Goal: Transaction & Acquisition: Purchase product/service

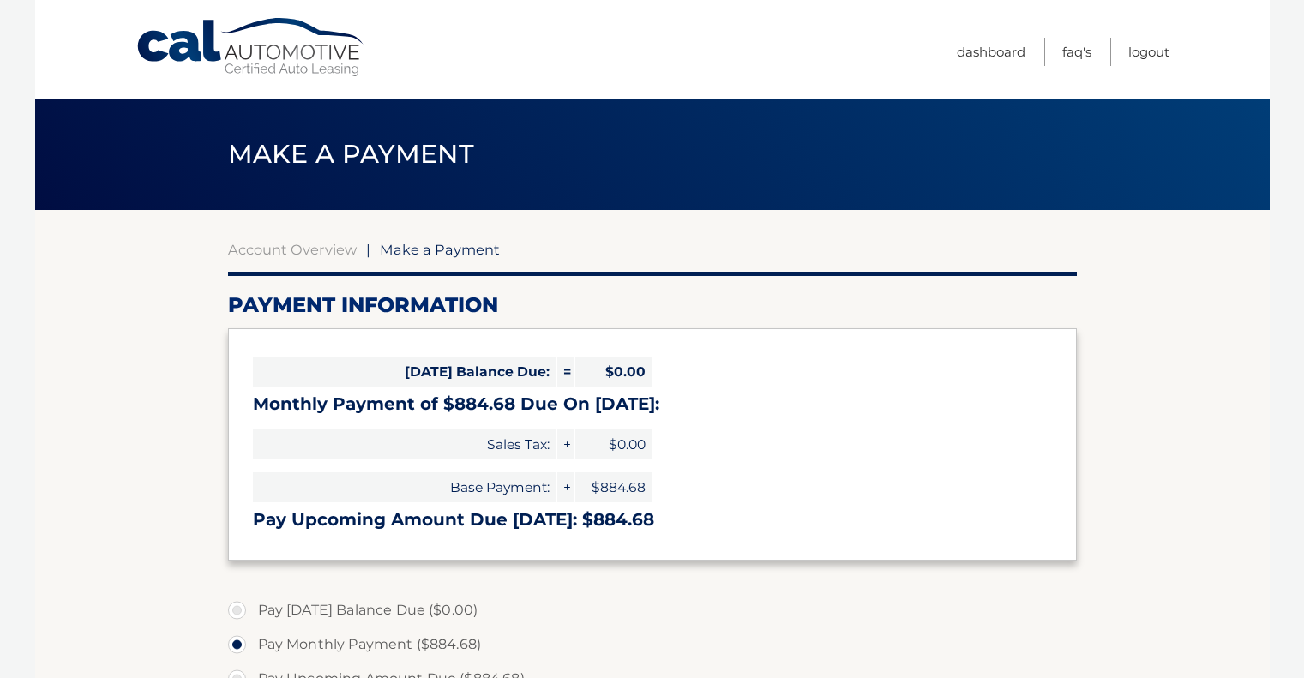
select select "OWIyNGYwM2QtNWM5MS00NGIzLWFjMjYtNDQ0OWE5MWE0Zjg3"
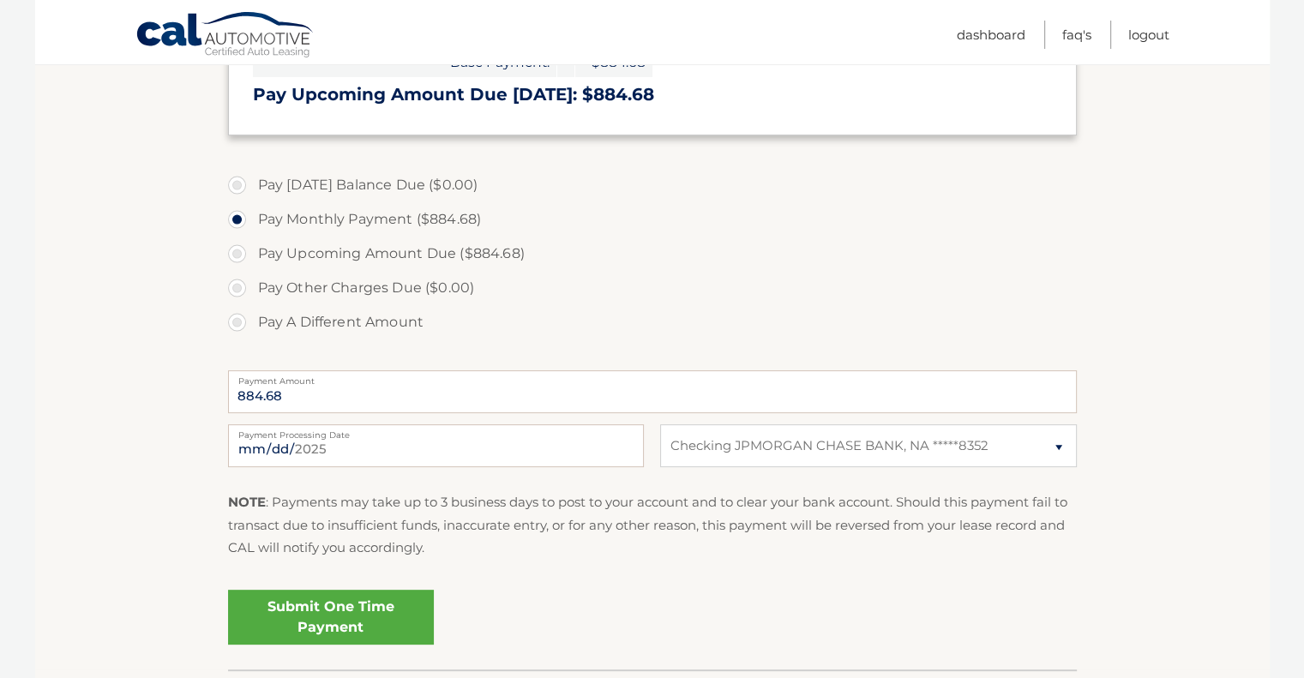
scroll to position [514, 0]
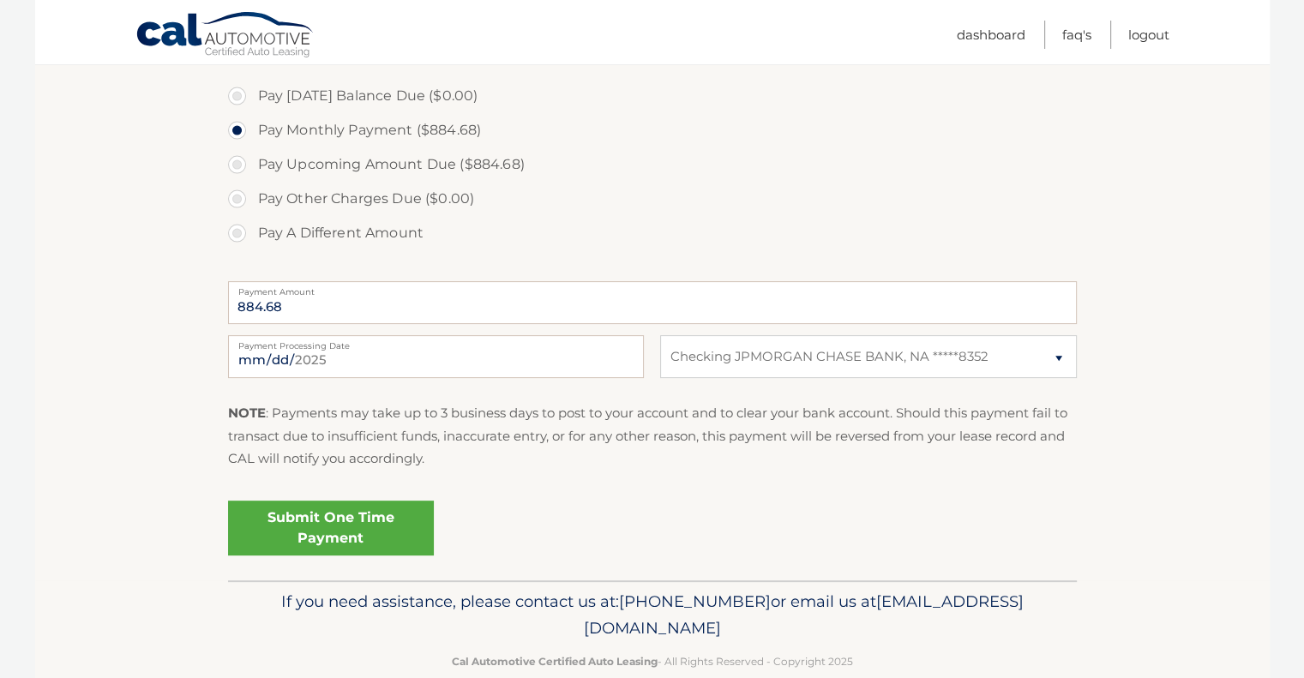
click at [369, 237] on label "Pay A Different Amount" at bounding box center [652, 233] width 849 height 34
click at [252, 237] on input "Pay A Different Amount" at bounding box center [243, 229] width 17 height 27
radio input "true"
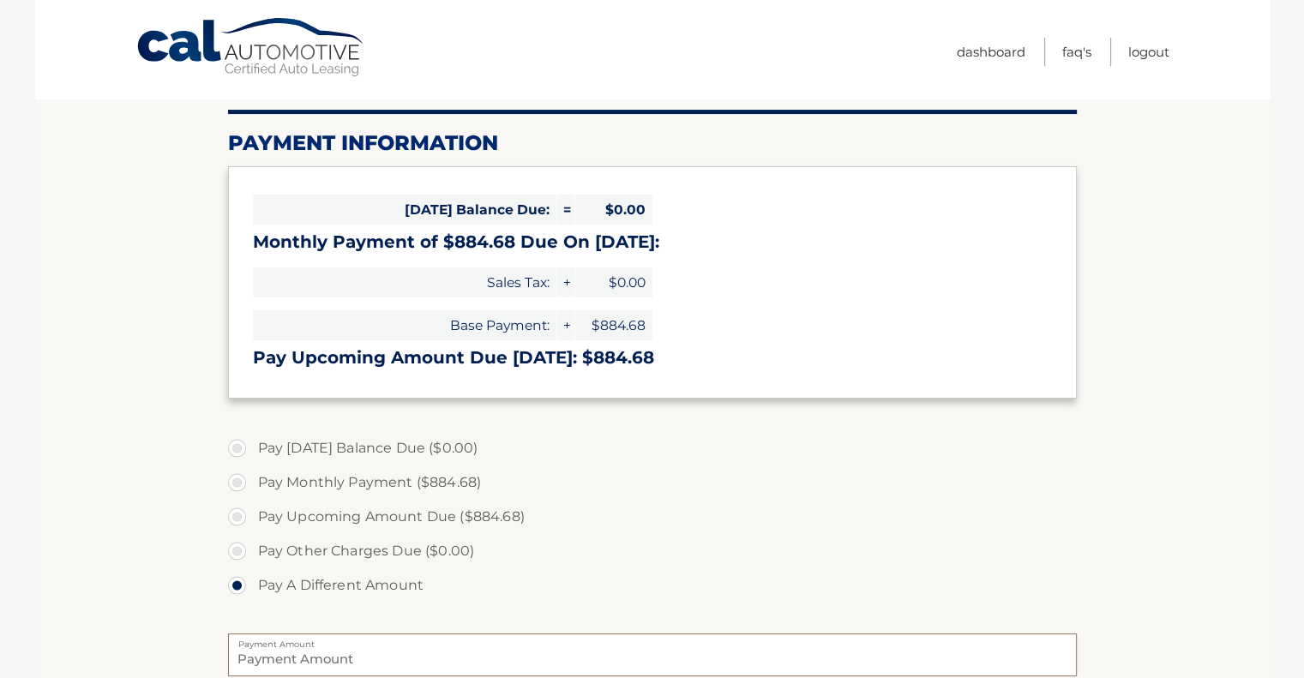
scroll to position [0, 0]
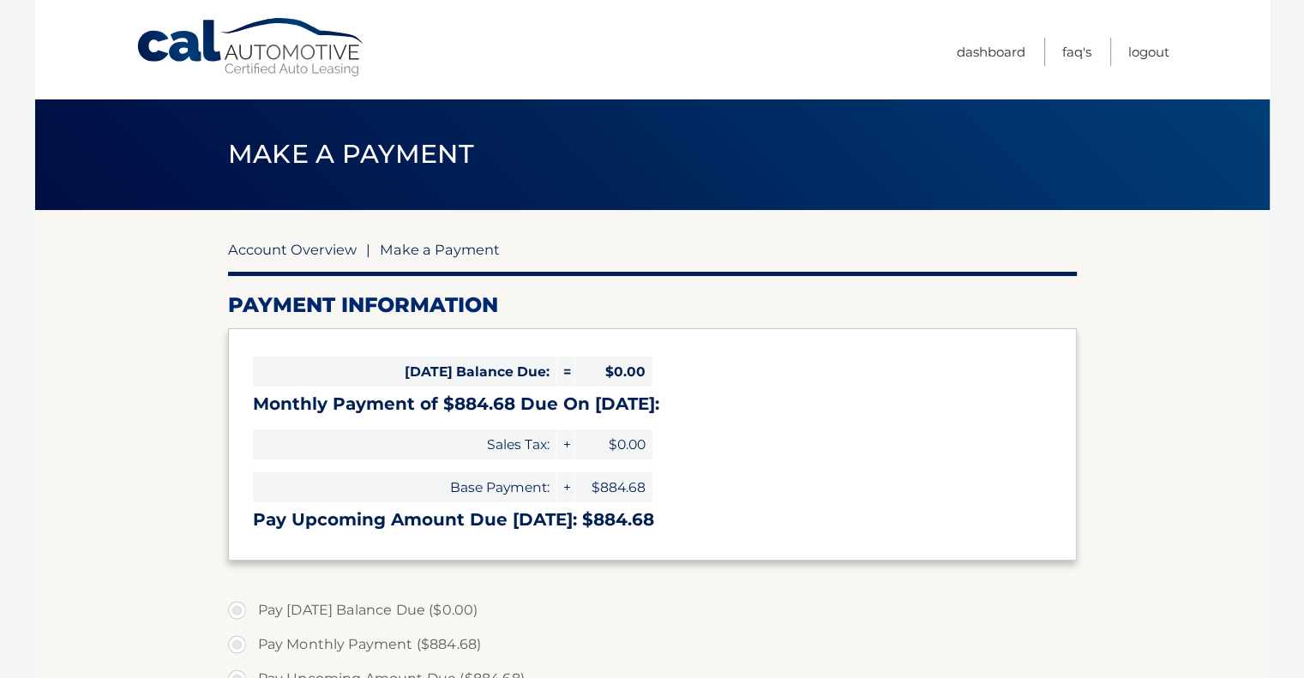
click at [309, 254] on link "Account Overview" at bounding box center [292, 249] width 129 height 17
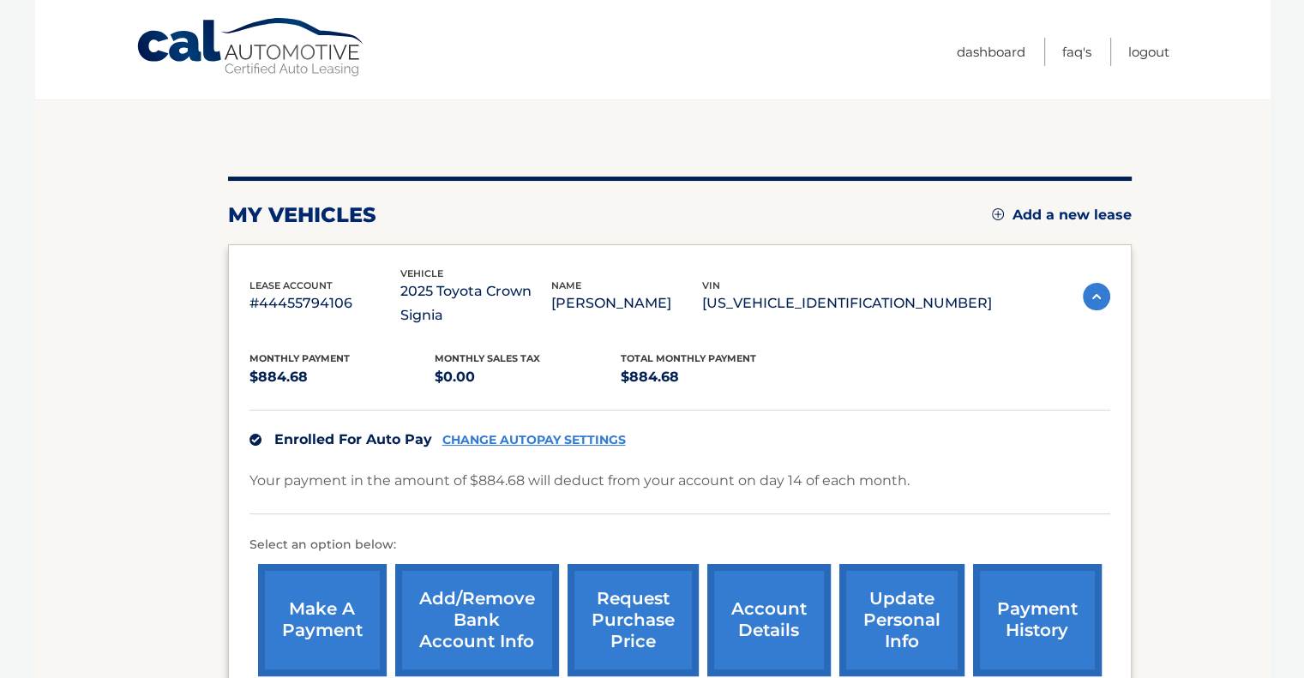
scroll to position [171, 0]
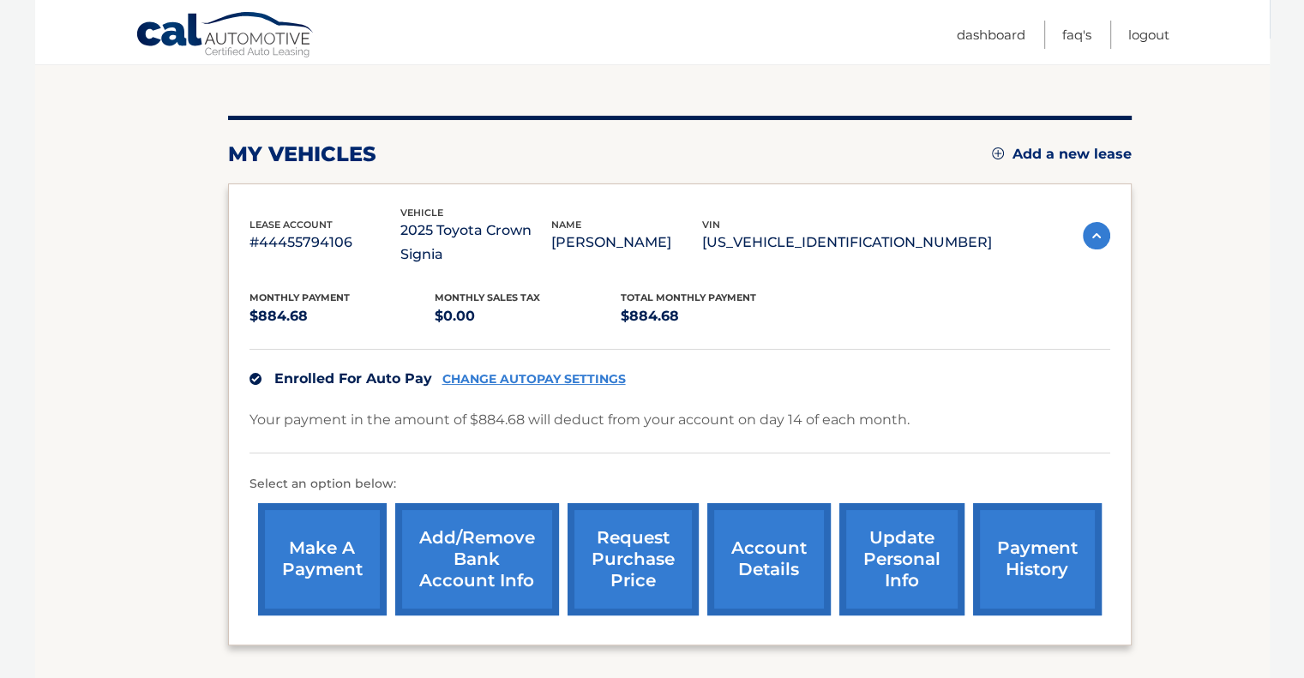
click at [657, 533] on link "request purchase price" at bounding box center [633, 559] width 131 height 112
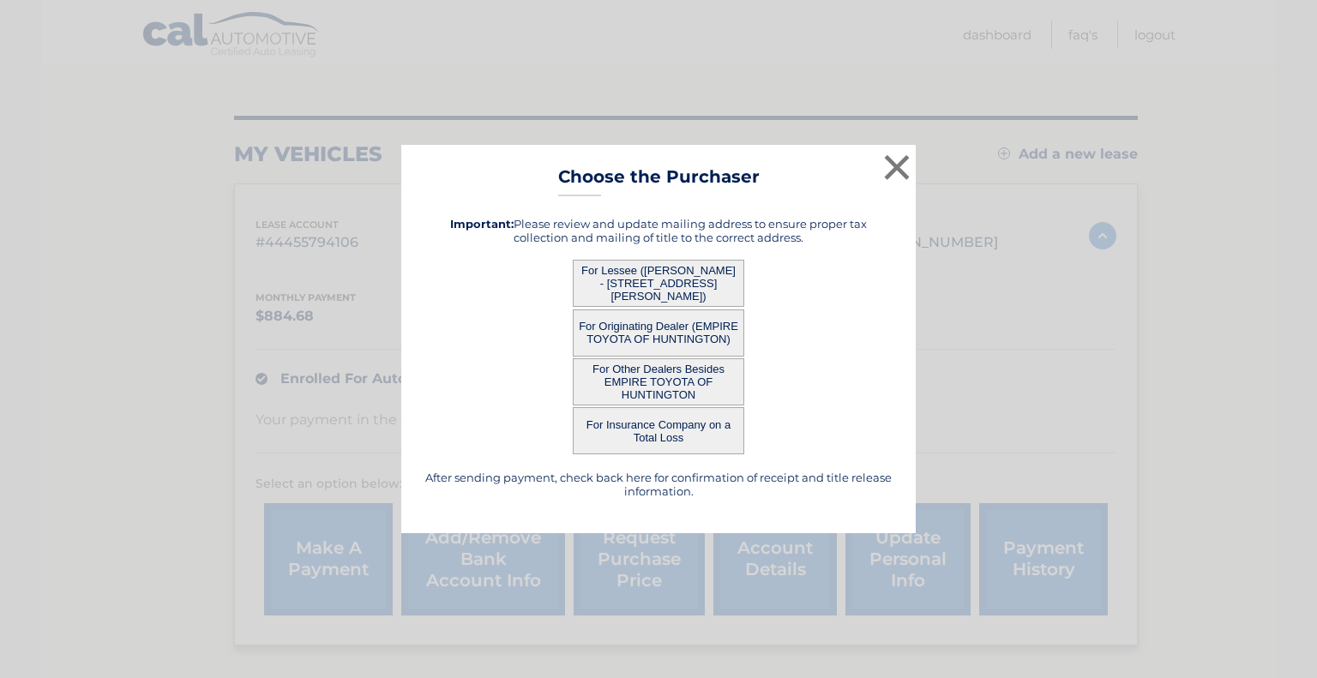
click at [653, 274] on button "For Lessee ([PERSON_NAME] - [STREET_ADDRESS][PERSON_NAME])" at bounding box center [658, 283] width 171 height 47
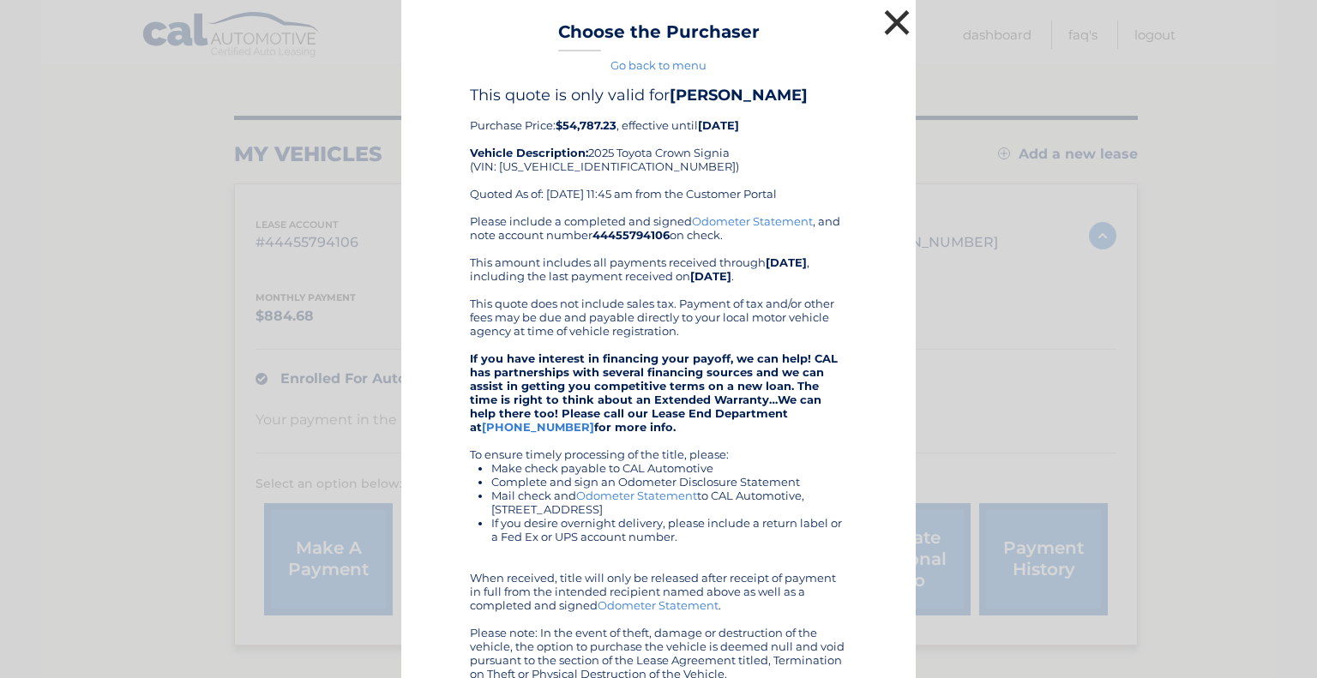
click at [893, 11] on button "×" at bounding box center [897, 22] width 34 height 34
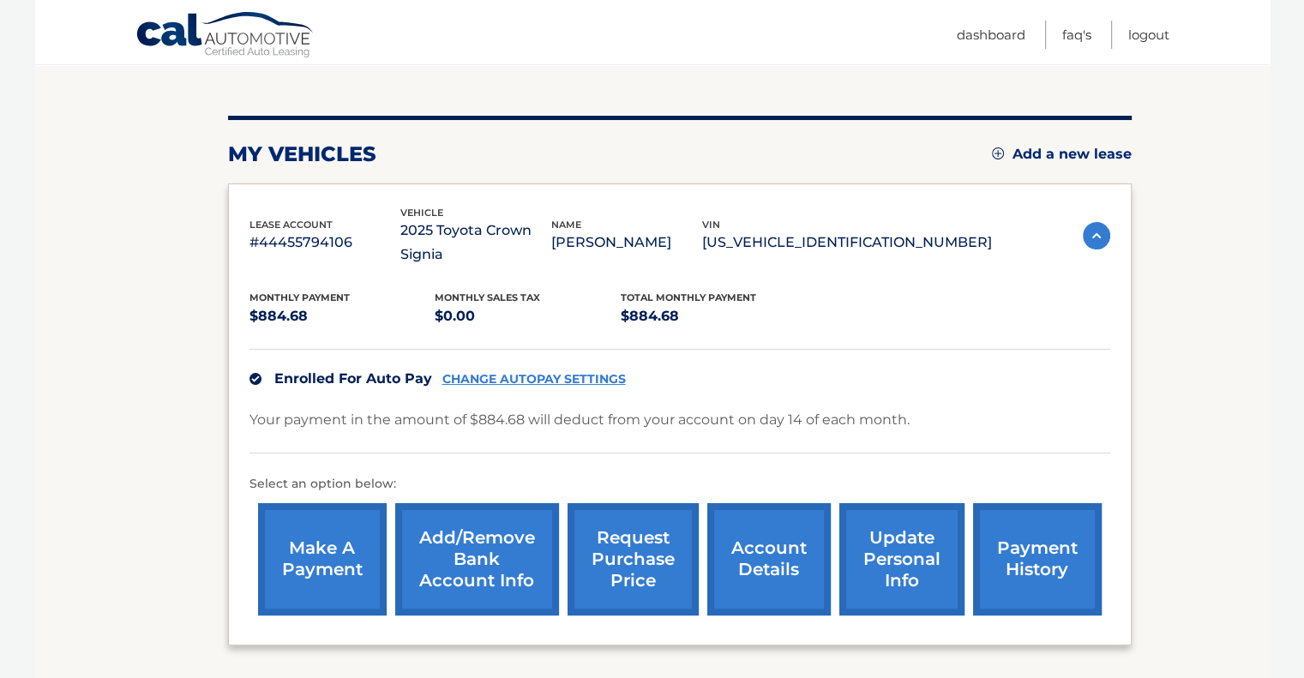
scroll to position [295, 0]
